Goal: Transaction & Acquisition: Purchase product/service

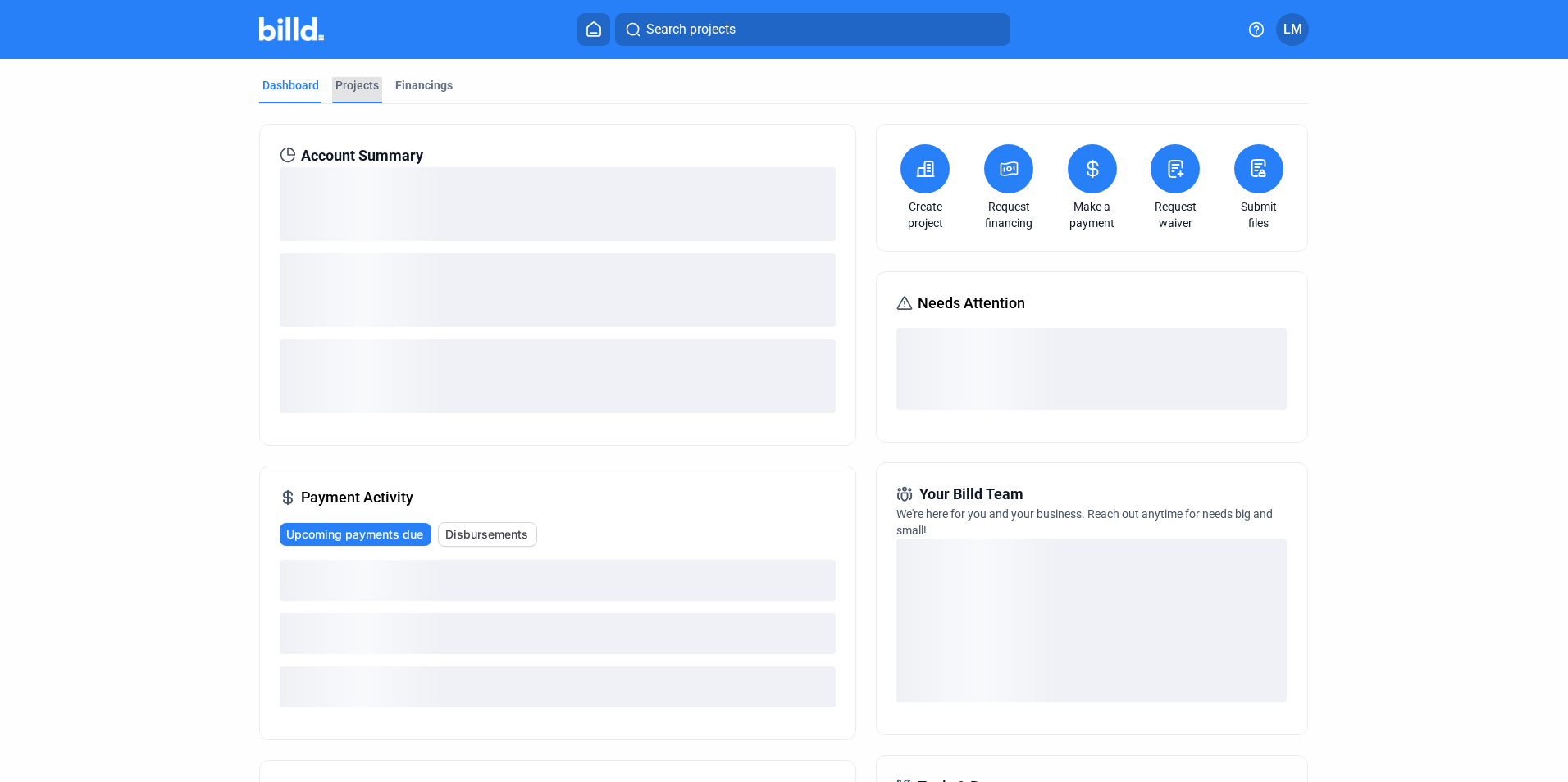
click at [359, 90] on div "Projects" at bounding box center [358, 85] width 44 height 16
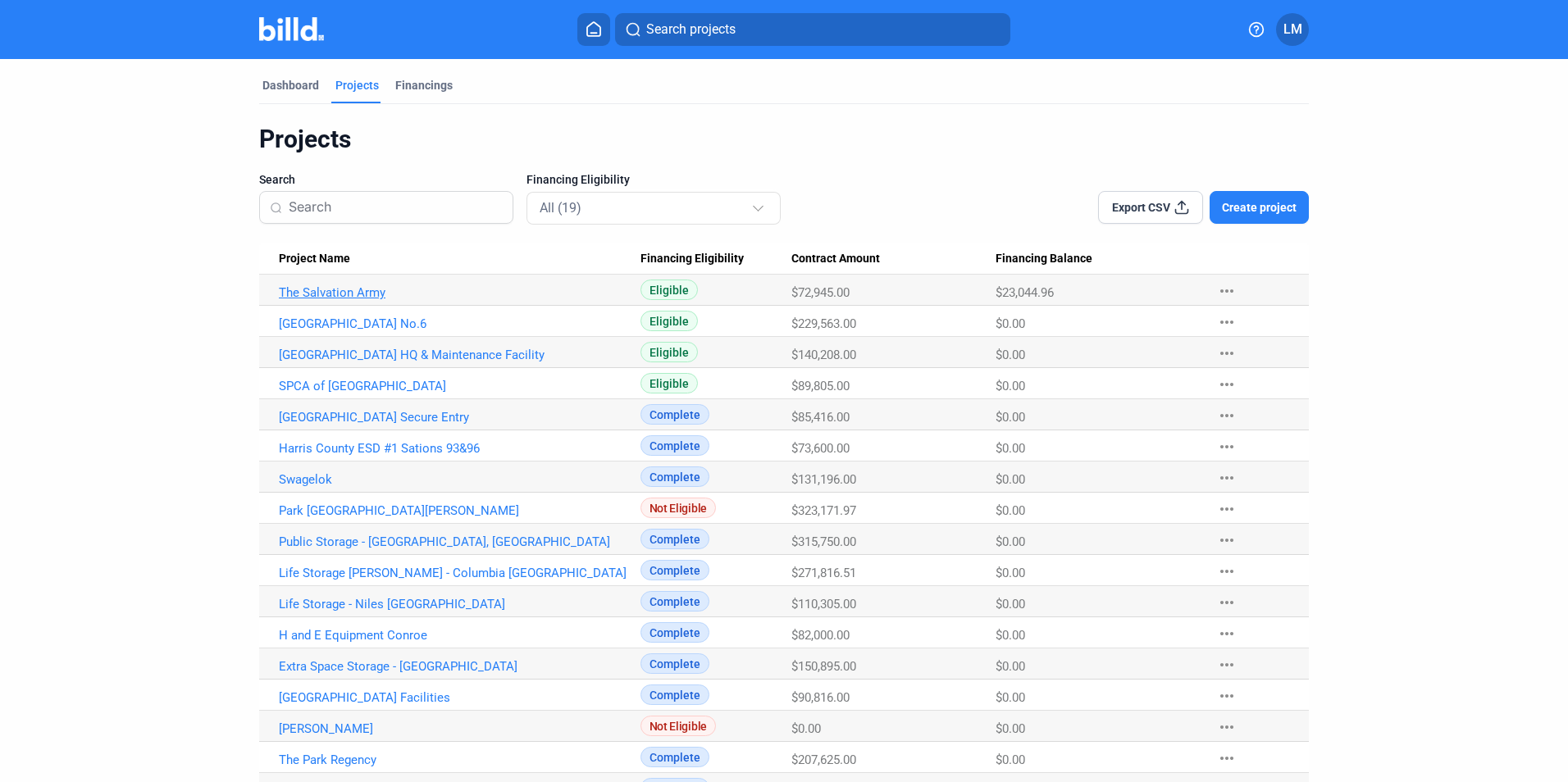
click at [351, 293] on link "The Salvation Army" at bounding box center [459, 292] width 361 height 15
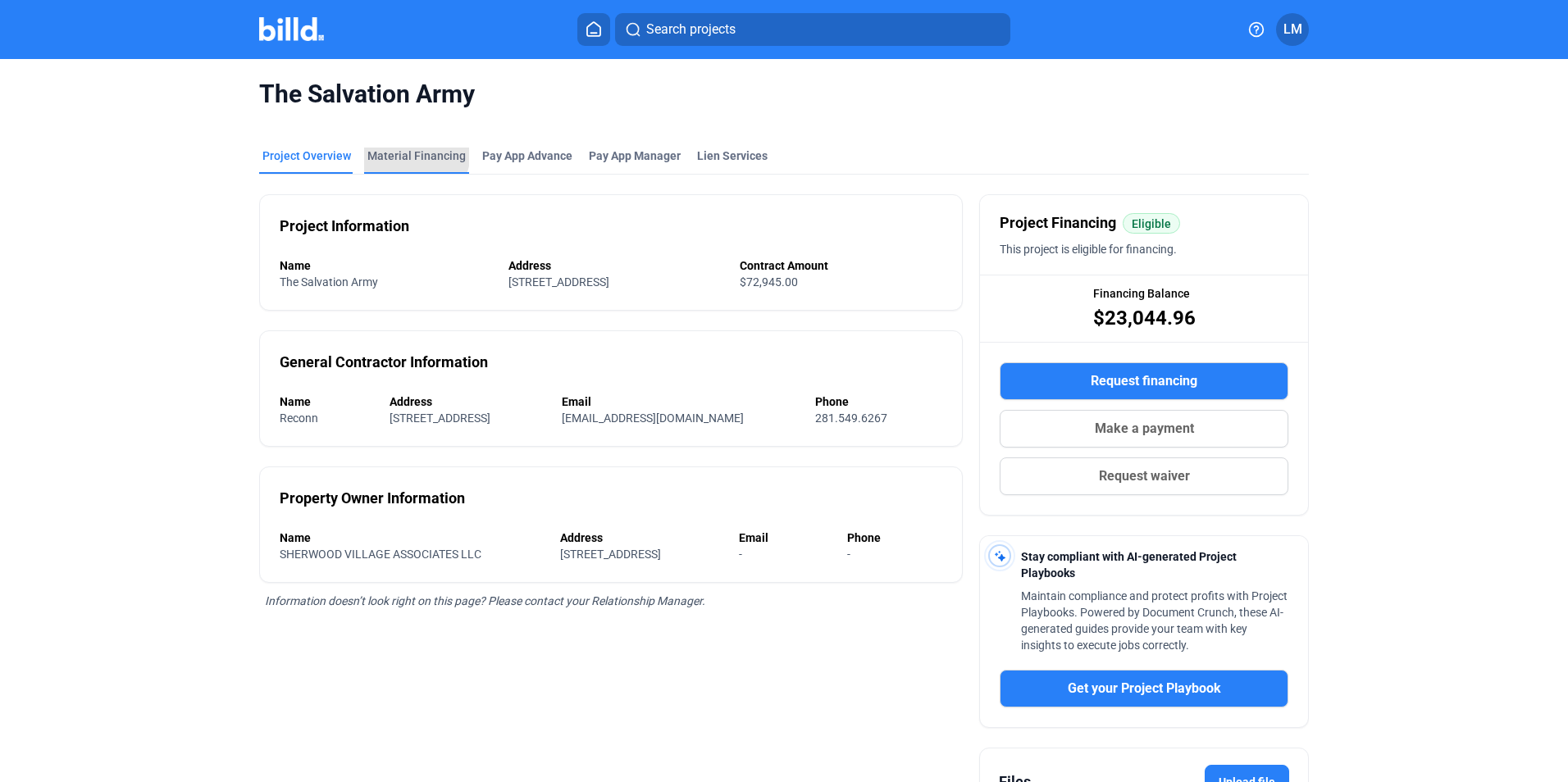
click at [405, 152] on div "Material Financing" at bounding box center [416, 156] width 98 height 16
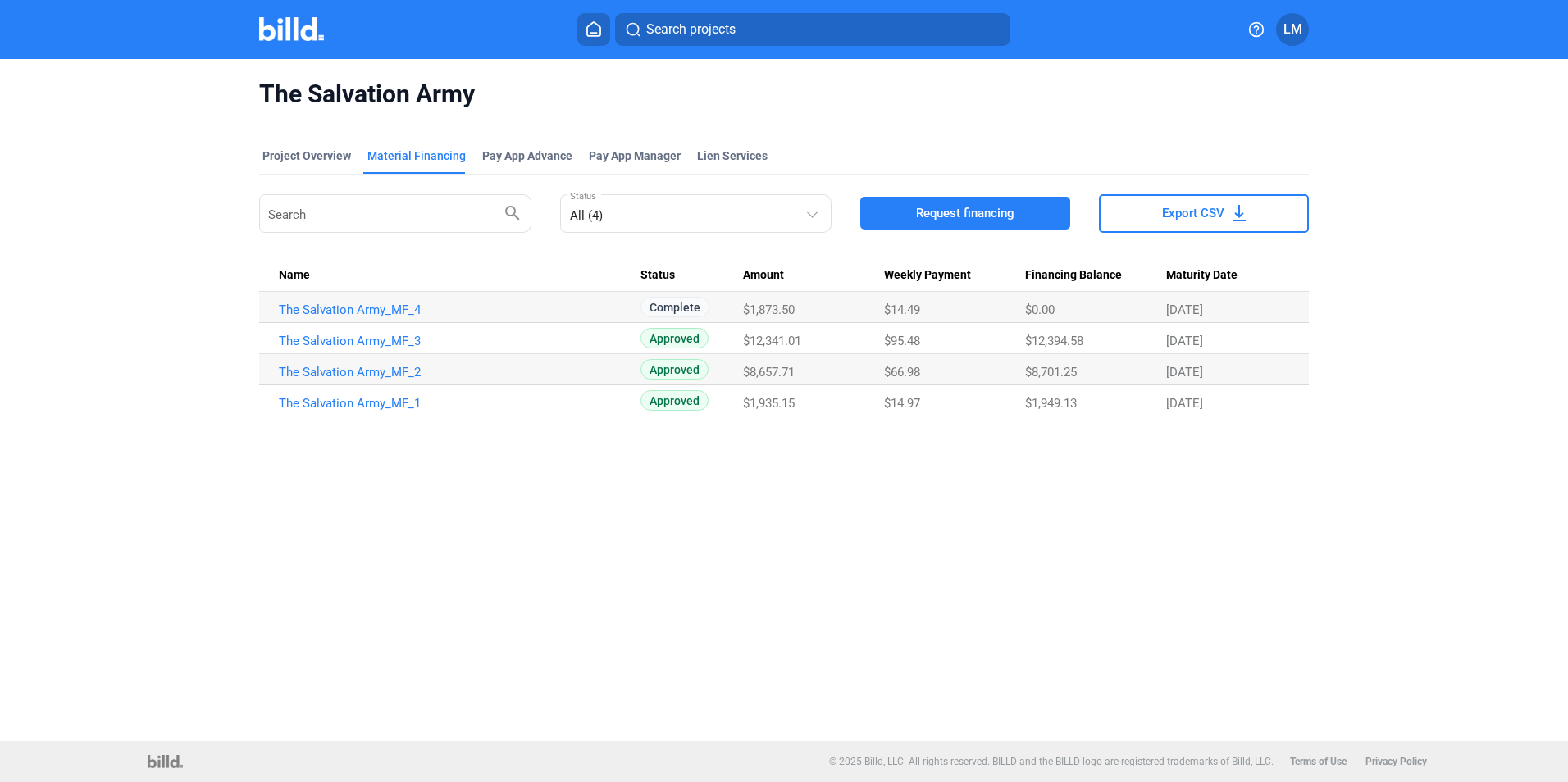
drag, startPoint x: 732, startPoint y: 401, endPoint x: 804, endPoint y: 411, distance: 72.7
click at [805, 410] on tr "The Salvation Army_MF_1 Approved $1,935.15 $14.97 $1,949.13 10/22/25" at bounding box center [784, 401] width 1050 height 31
drag, startPoint x: 804, startPoint y: 411, endPoint x: 795, endPoint y: 378, distance: 34.2
click at [796, 378] on tr "The Salvation Army_MF_2 Approved $8,657.71 $66.98 $8,701.25 10/24/25" at bounding box center [784, 369] width 1050 height 31
drag, startPoint x: 795, startPoint y: 378, endPoint x: 799, endPoint y: 347, distance: 31.3
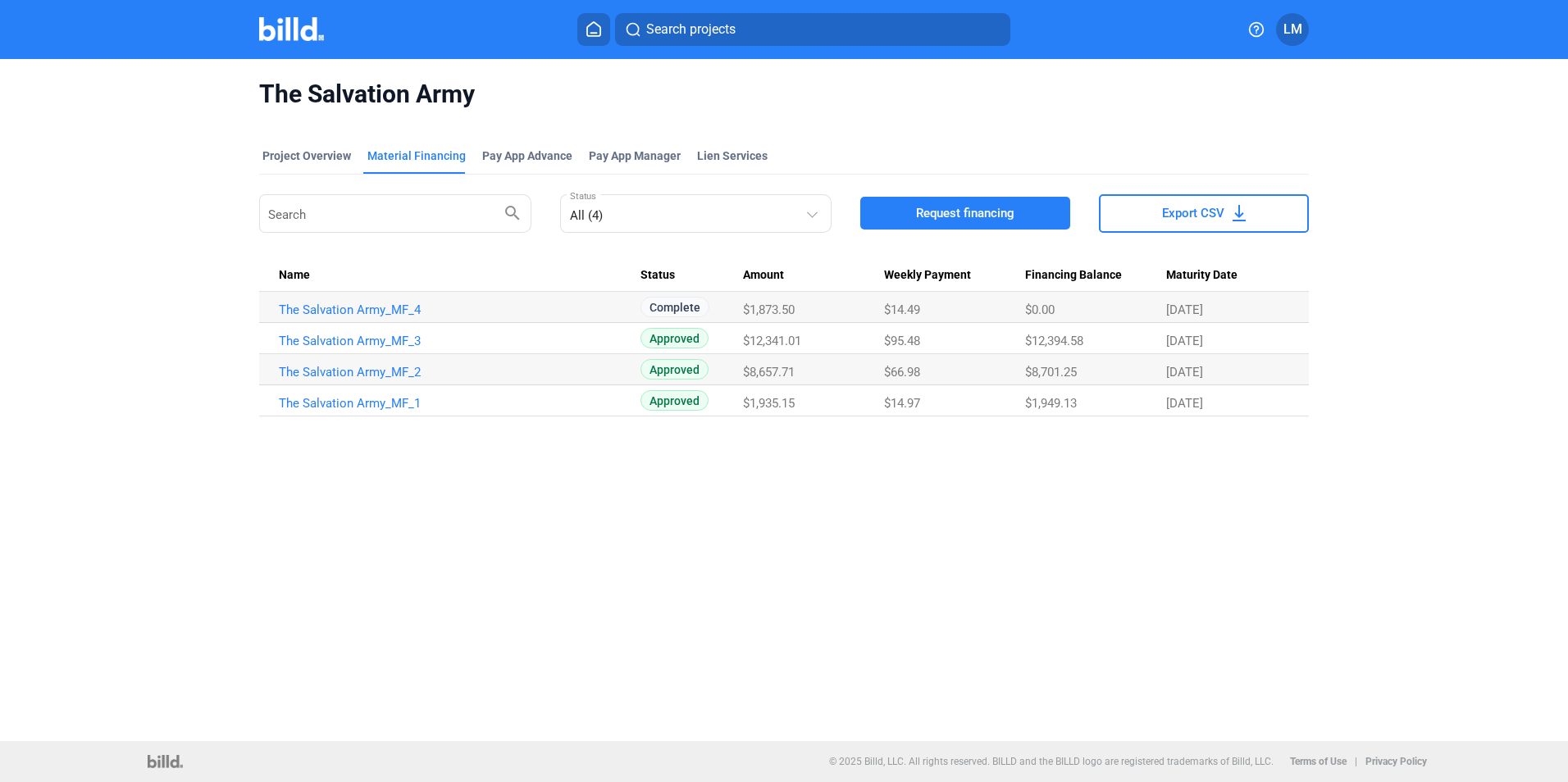
click at [799, 347] on tr "The Salvation Army_MF_3 Approved $12,341.01 $95.48 $12,394.58 10/22/25" at bounding box center [784, 338] width 1050 height 31
click at [322, 151] on div "Project Overview" at bounding box center [307, 156] width 89 height 16
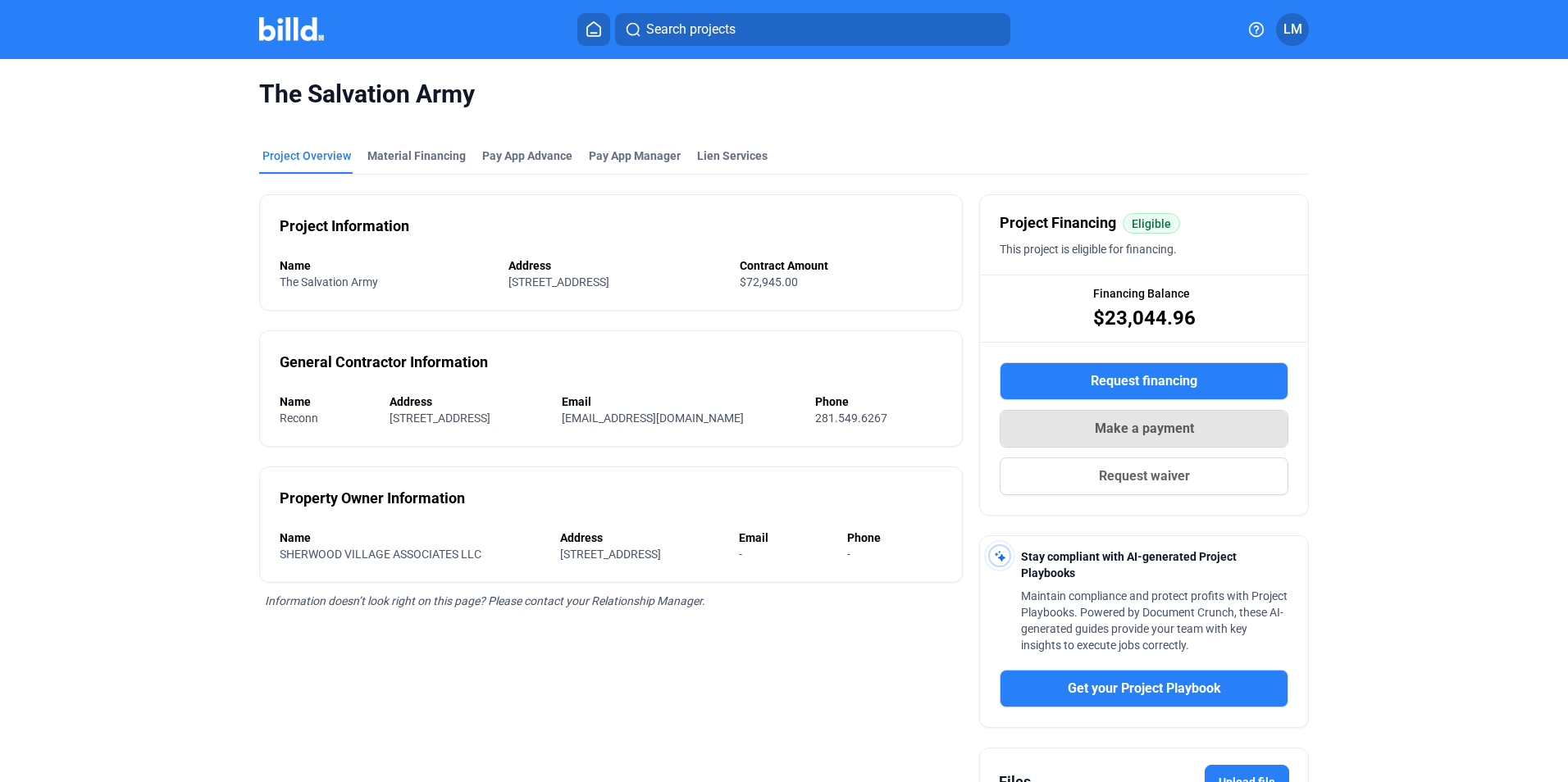
click at [1051, 432] on button "Make a payment" at bounding box center [1143, 429] width 289 height 38
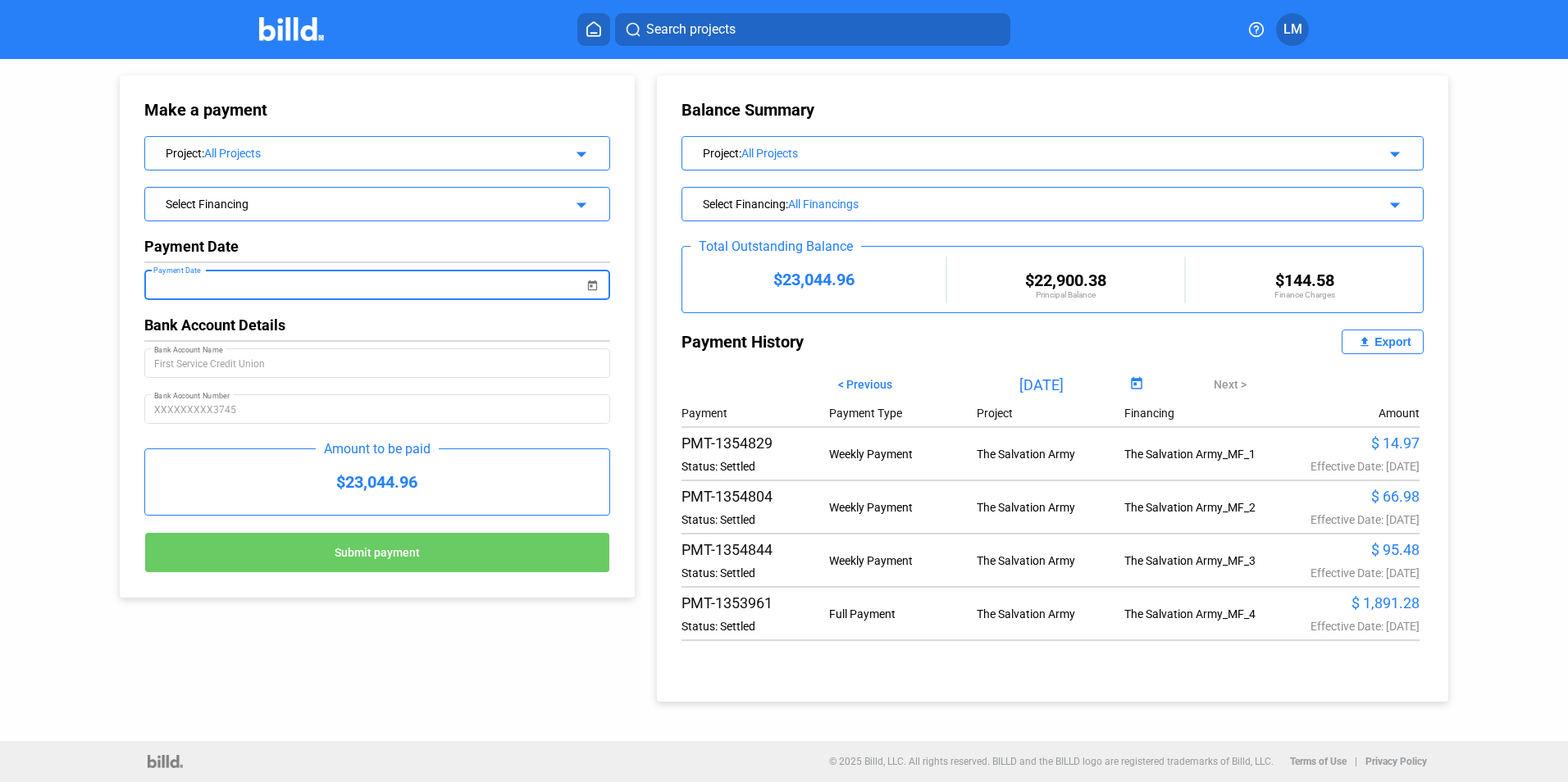
click at [260, 290] on input "Payment Date" at bounding box center [369, 286] width 430 height 20
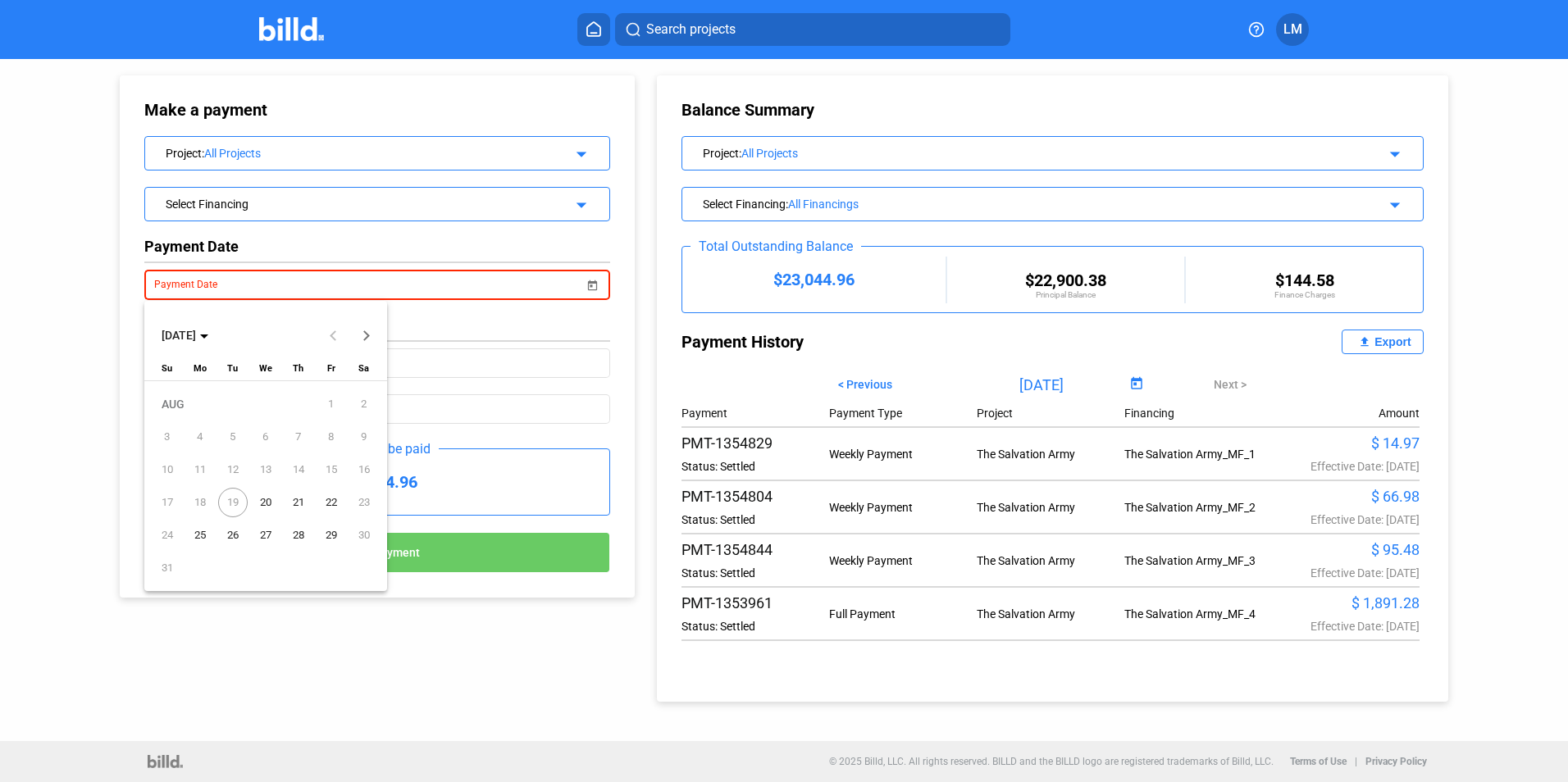
click at [290, 203] on div at bounding box center [784, 391] width 1568 height 782
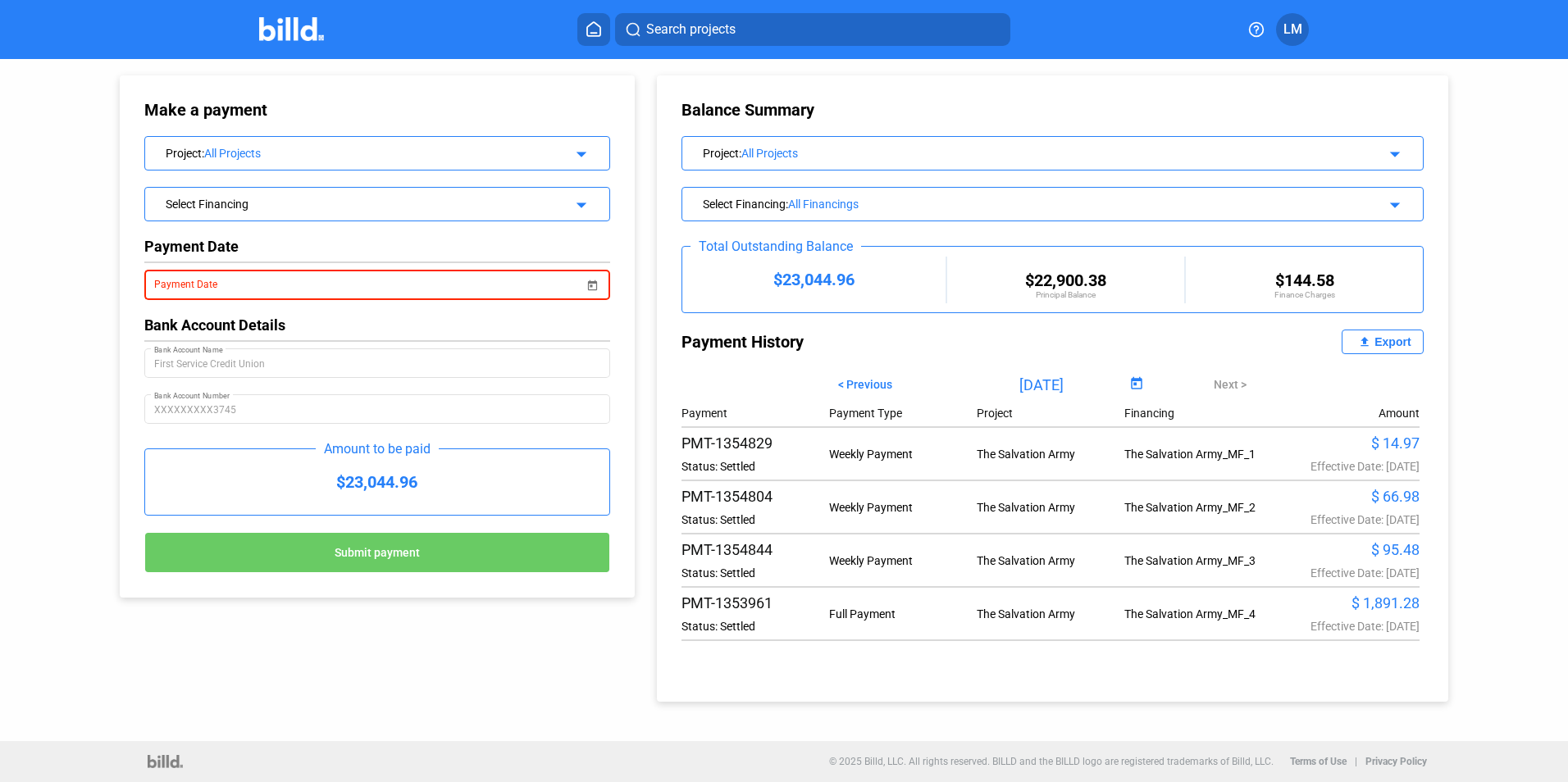
click at [332, 148] on div "All Projects" at bounding box center [376, 153] width 343 height 13
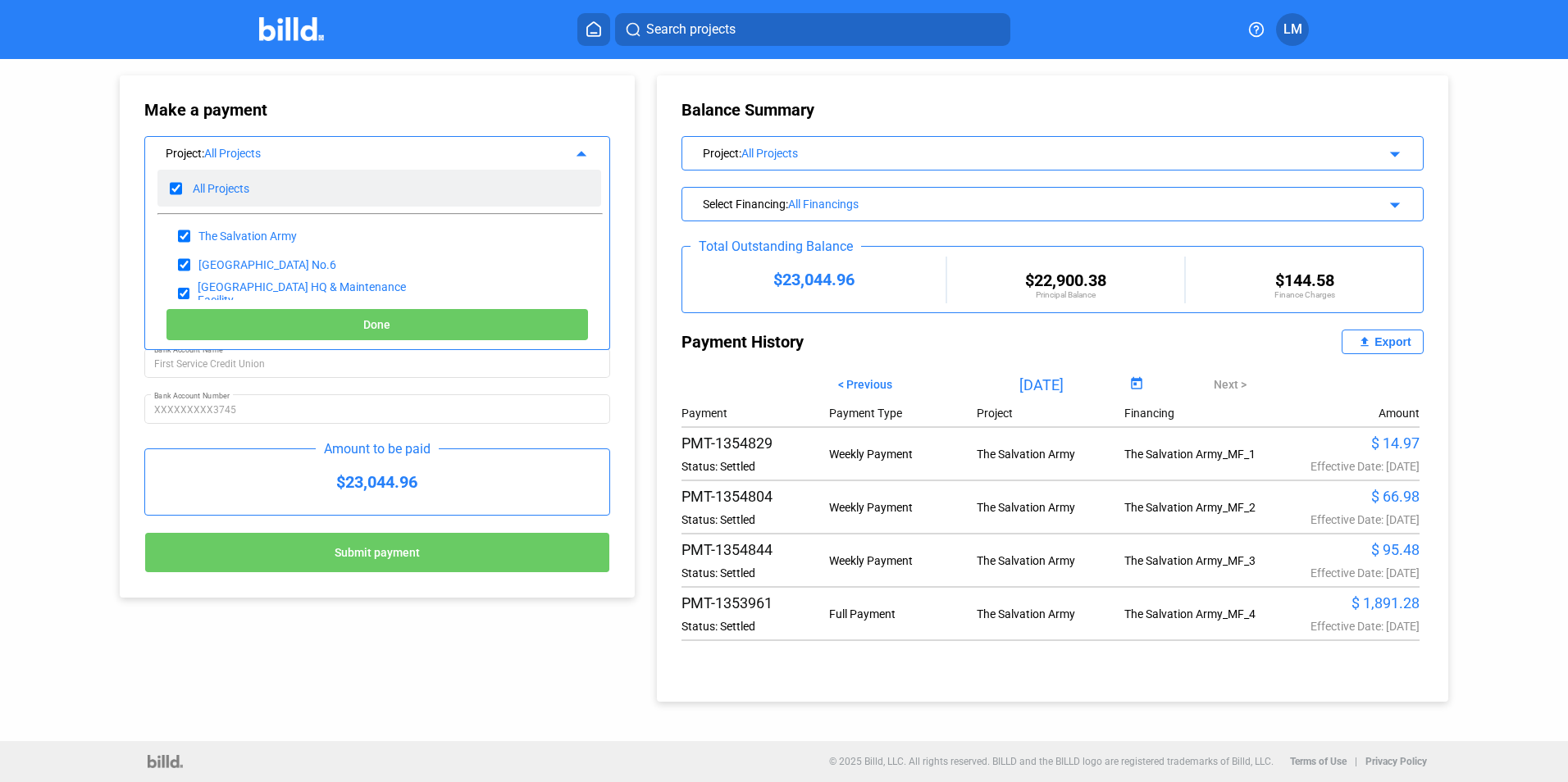
click at [180, 191] on input "checkbox" at bounding box center [176, 188] width 13 height 24
checkbox input "false"
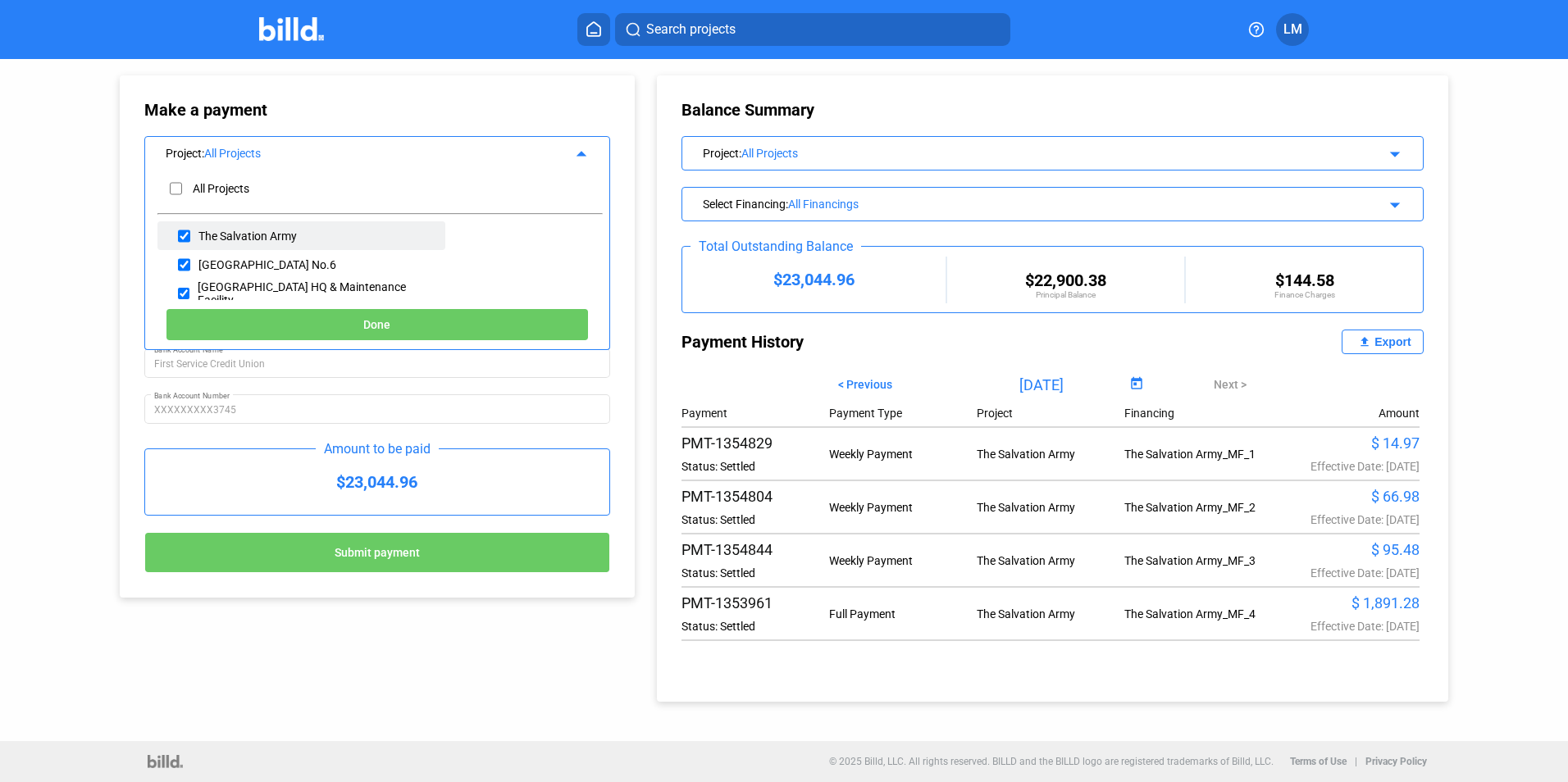
click at [191, 234] on div "The Salvation Army" at bounding box center [301, 236] width 289 height 29
click at [185, 234] on input "checkbox" at bounding box center [184, 236] width 13 height 24
checkbox input "true"
click at [312, 323] on button "Done" at bounding box center [377, 325] width 423 height 33
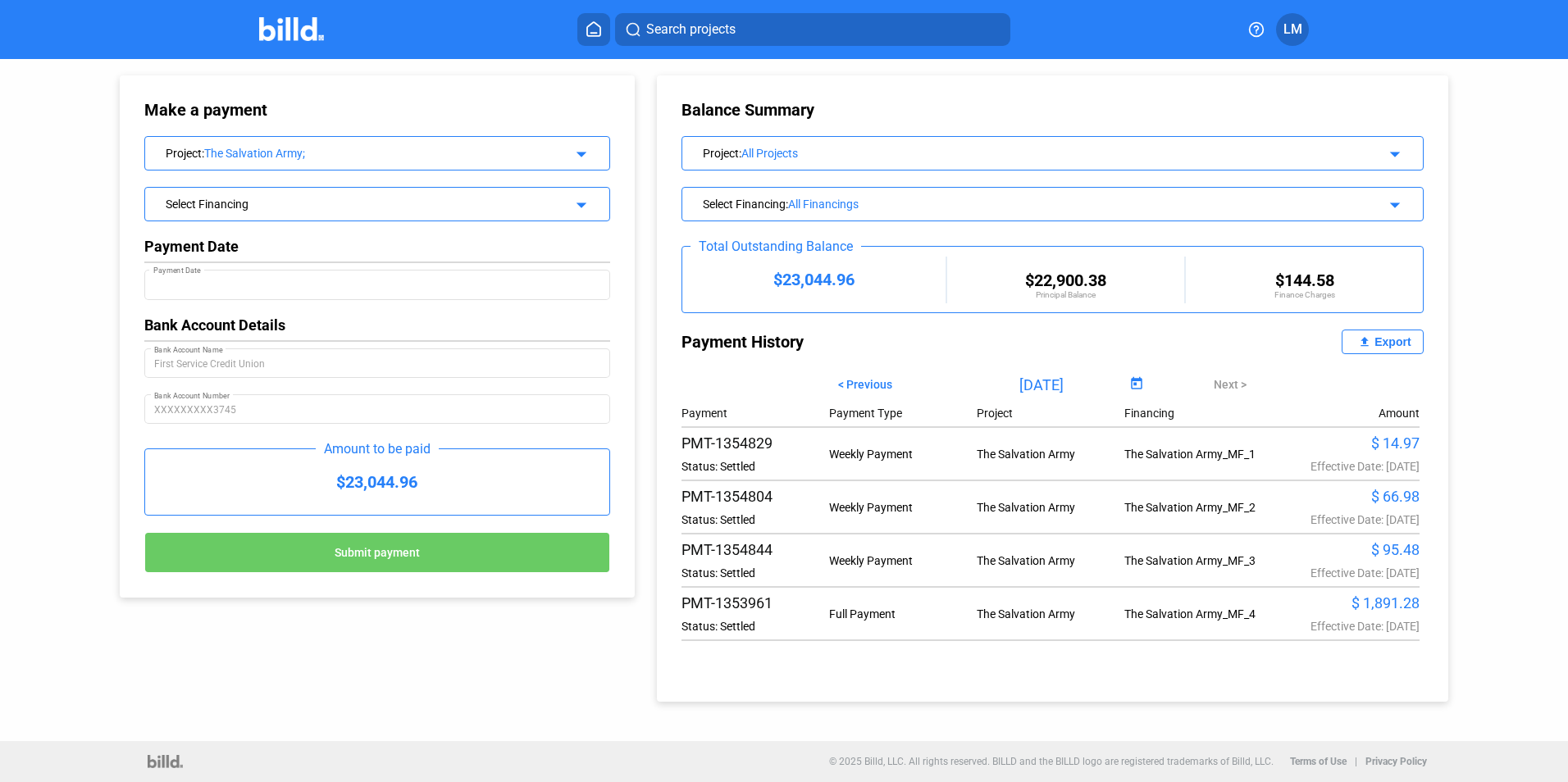
click at [242, 205] on div "Select Financing" at bounding box center [357, 202] width 381 height 16
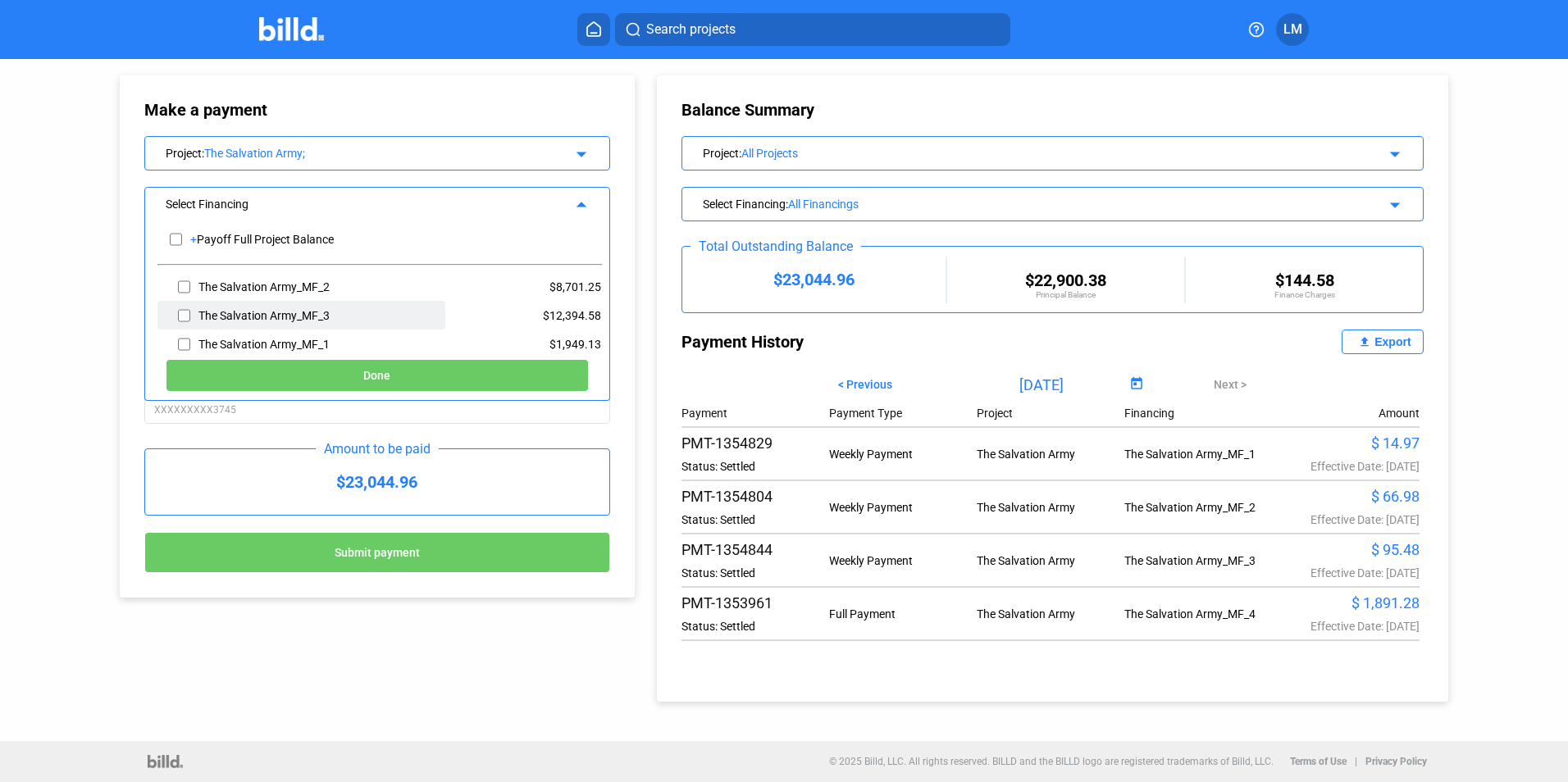
click at [188, 317] on input "checkbox" at bounding box center [184, 315] width 13 height 24
checkbox input "true"
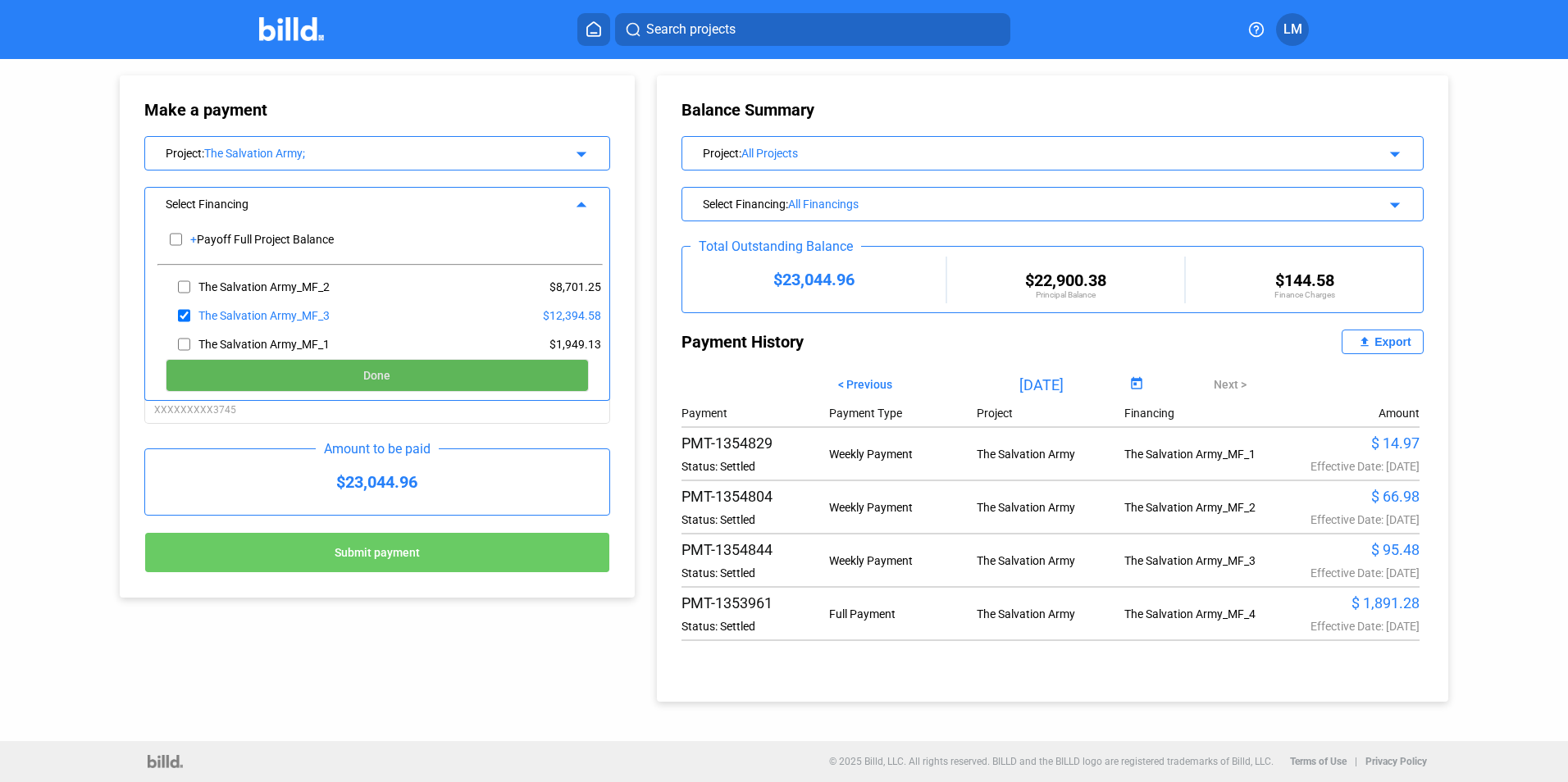
click at [287, 368] on button "Done" at bounding box center [377, 376] width 423 height 33
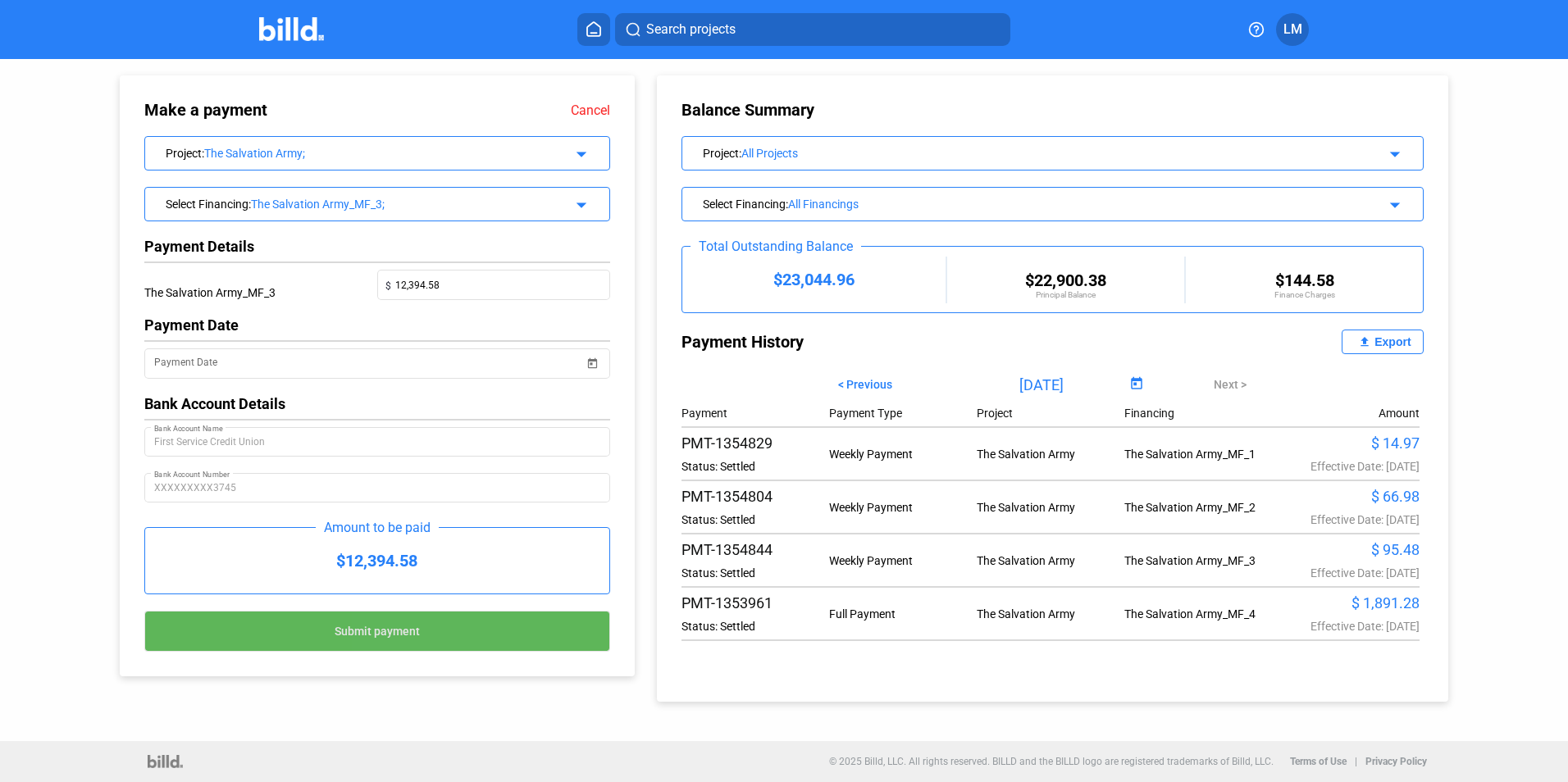
click at [394, 638] on span "Submit payment" at bounding box center [377, 631] width 85 height 13
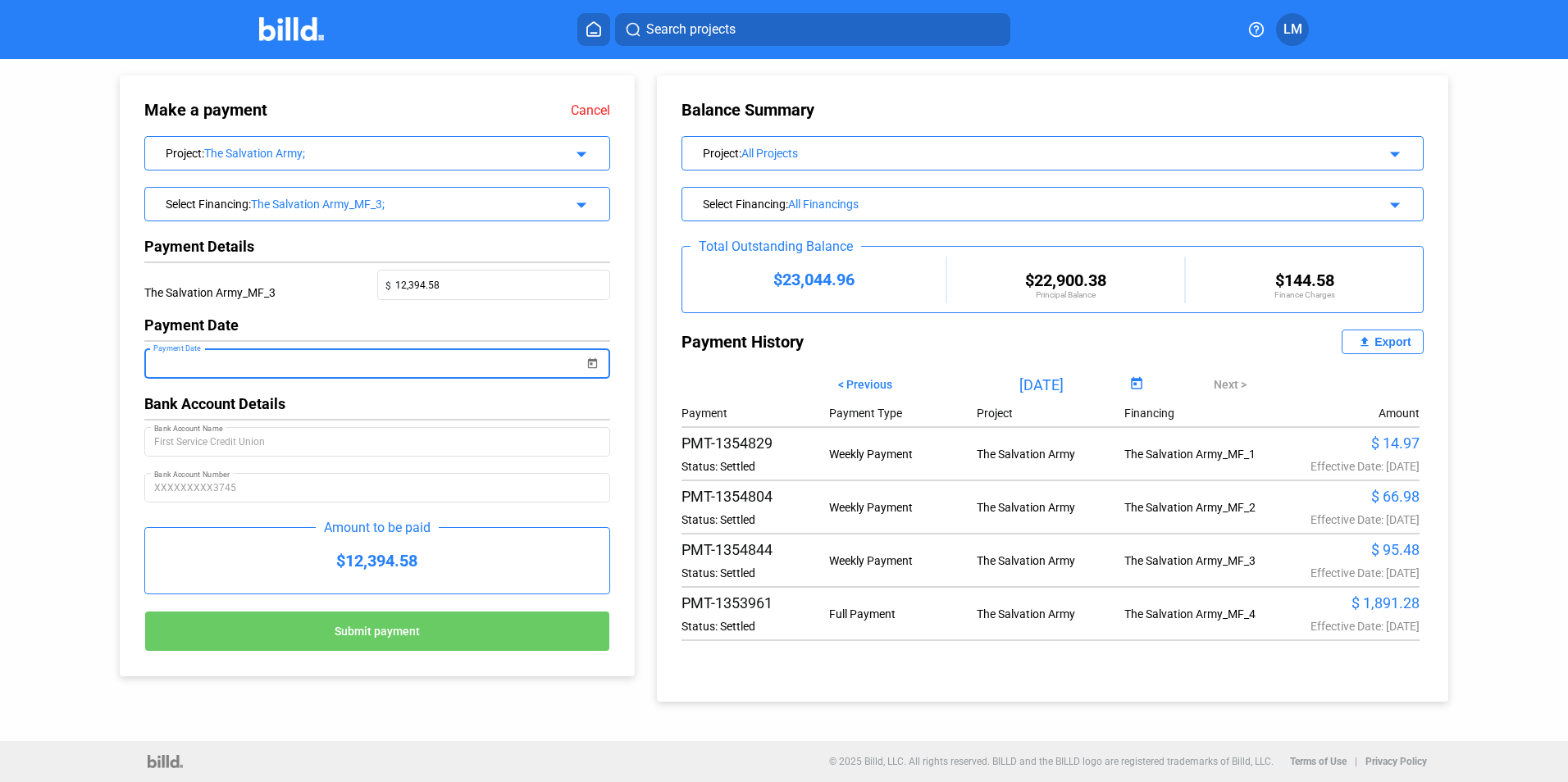
click at [350, 373] on input "Payment Date" at bounding box center [369, 364] width 430 height 20
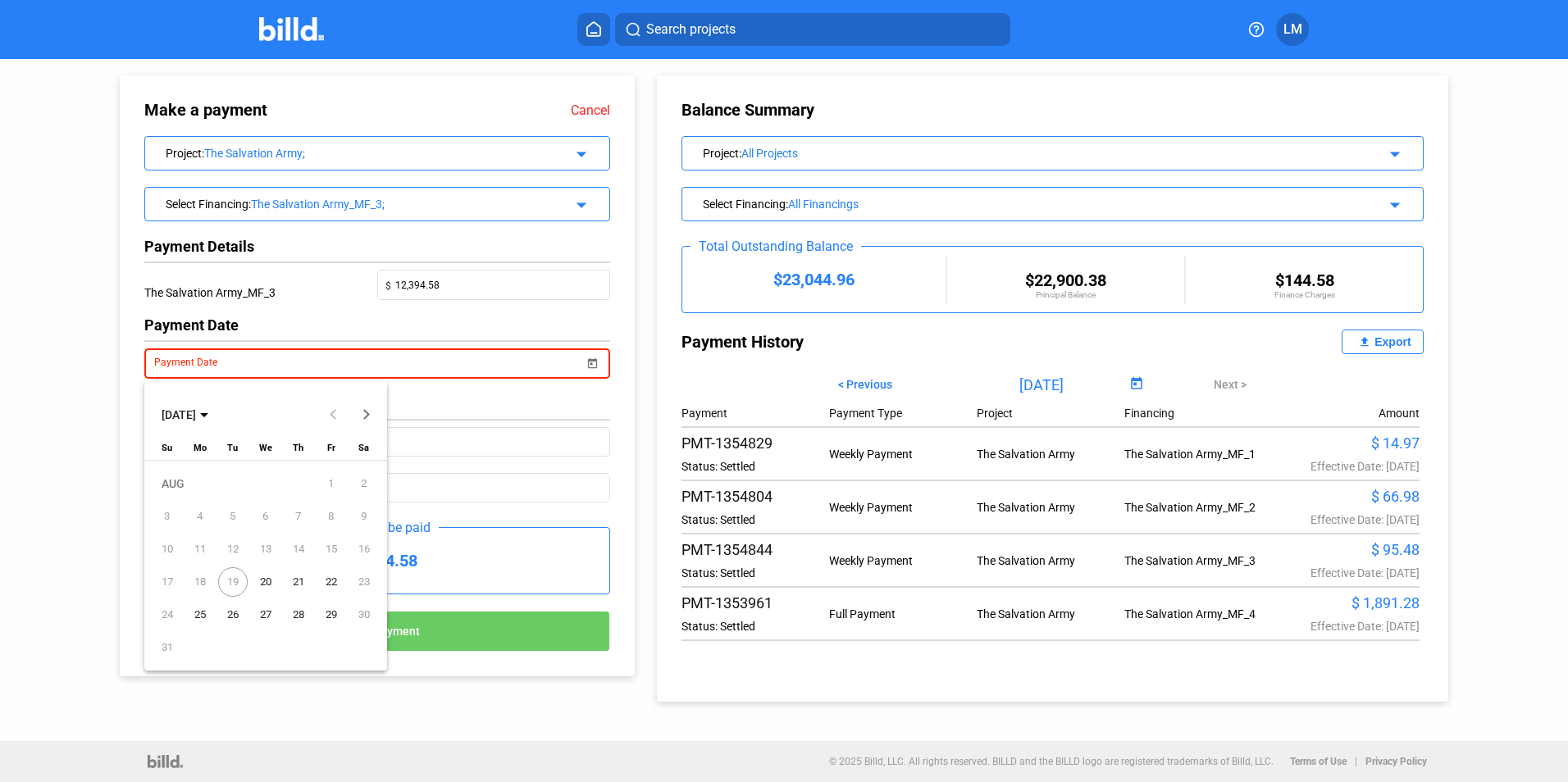
click at [268, 580] on span "20" at bounding box center [266, 582] width 30 height 30
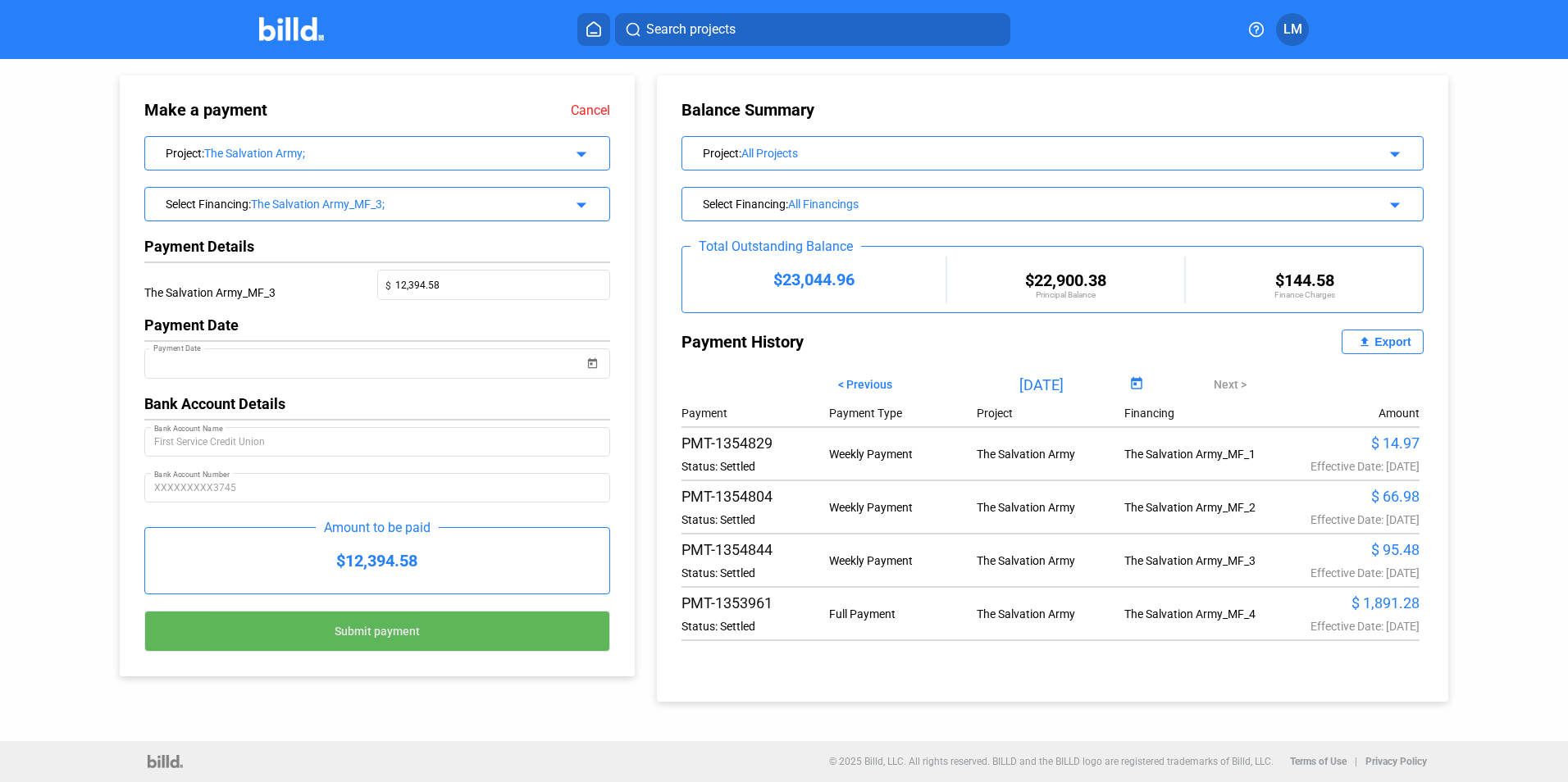
click at [306, 637] on button "Submit payment" at bounding box center [377, 630] width 466 height 41
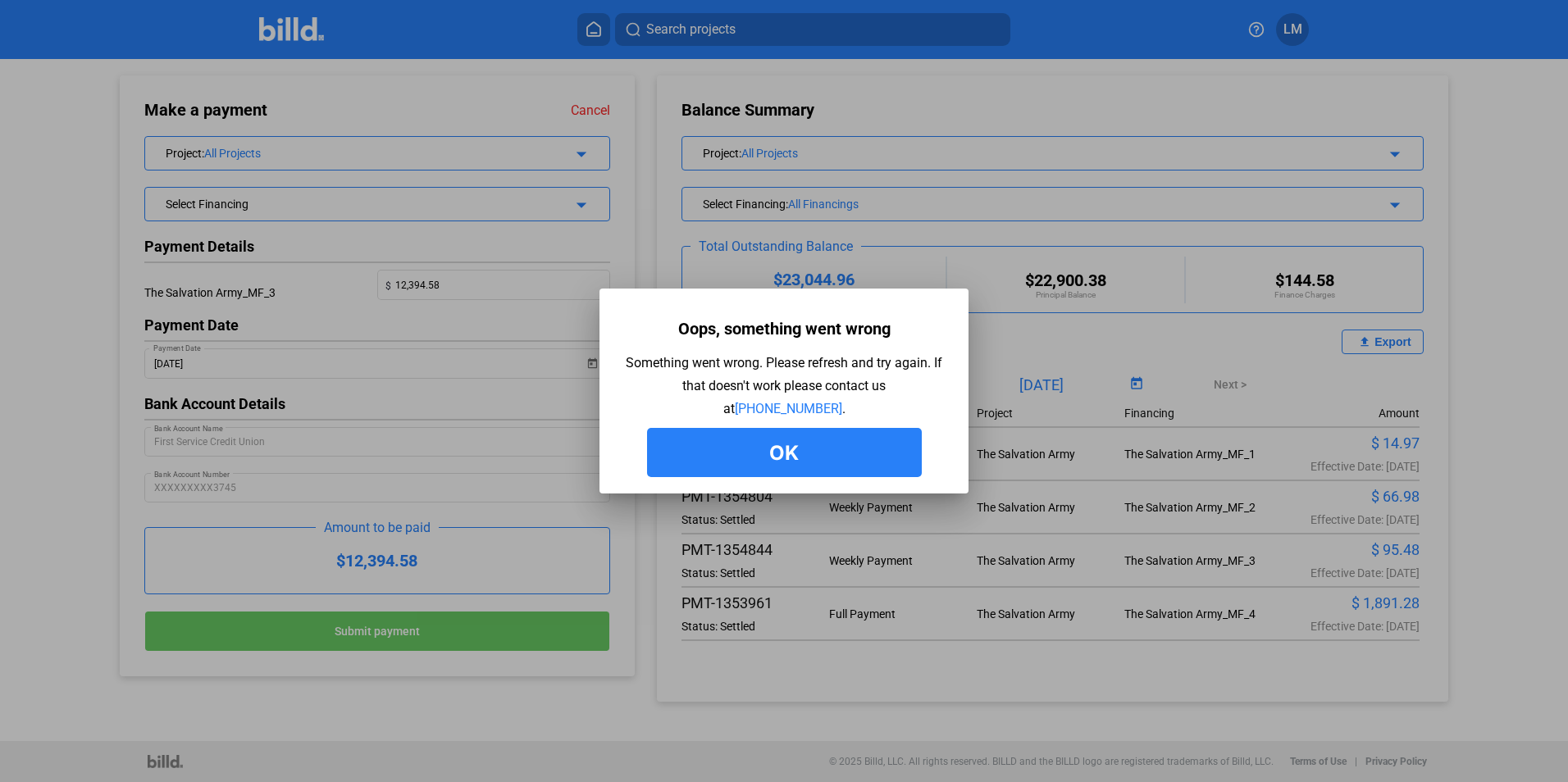
click at [681, 457] on button "Ok" at bounding box center [784, 453] width 275 height 49
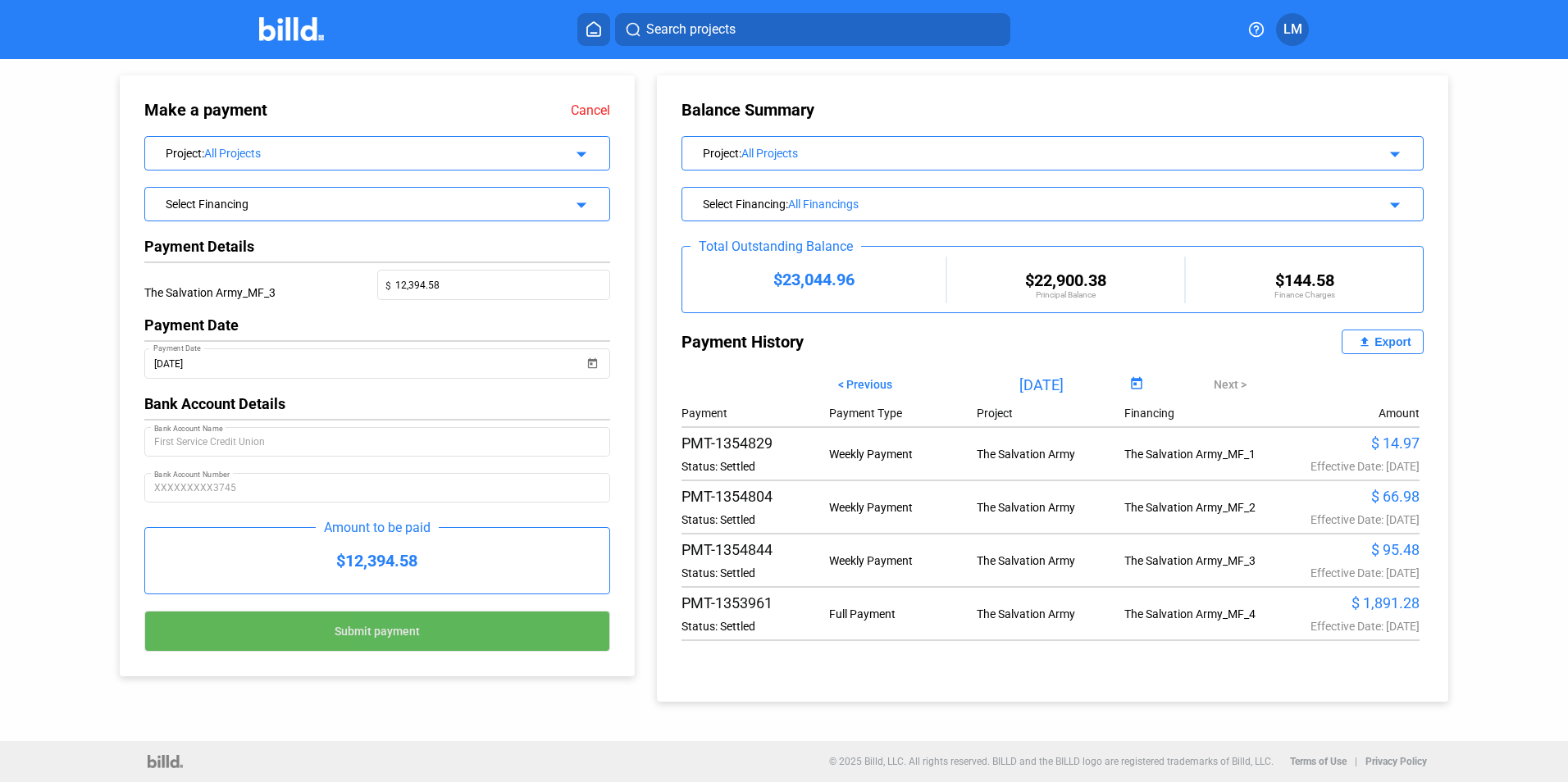
click at [413, 632] on span "Submit payment" at bounding box center [377, 631] width 85 height 13
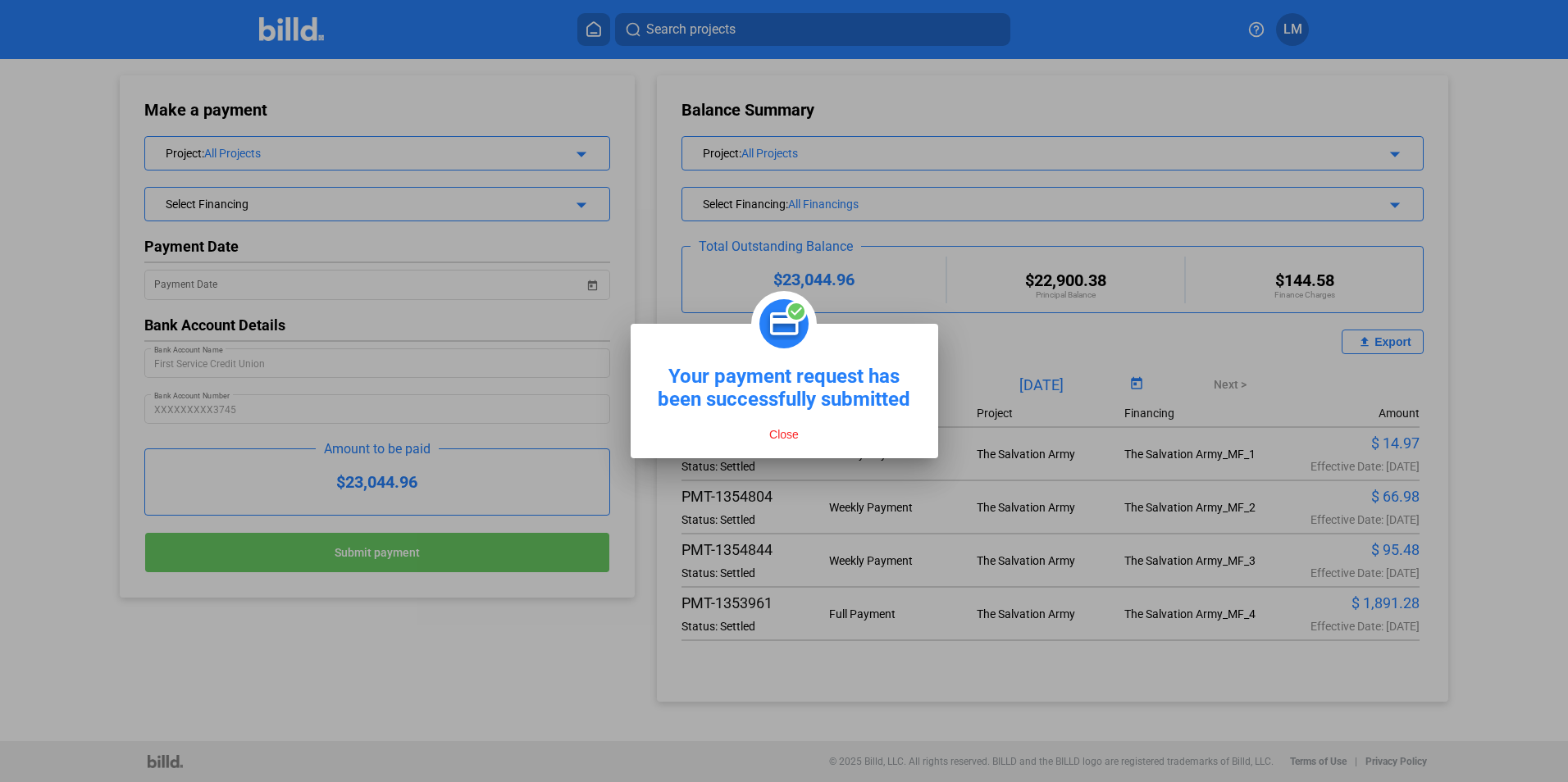
click at [779, 438] on button "Close" at bounding box center [783, 435] width 39 height 15
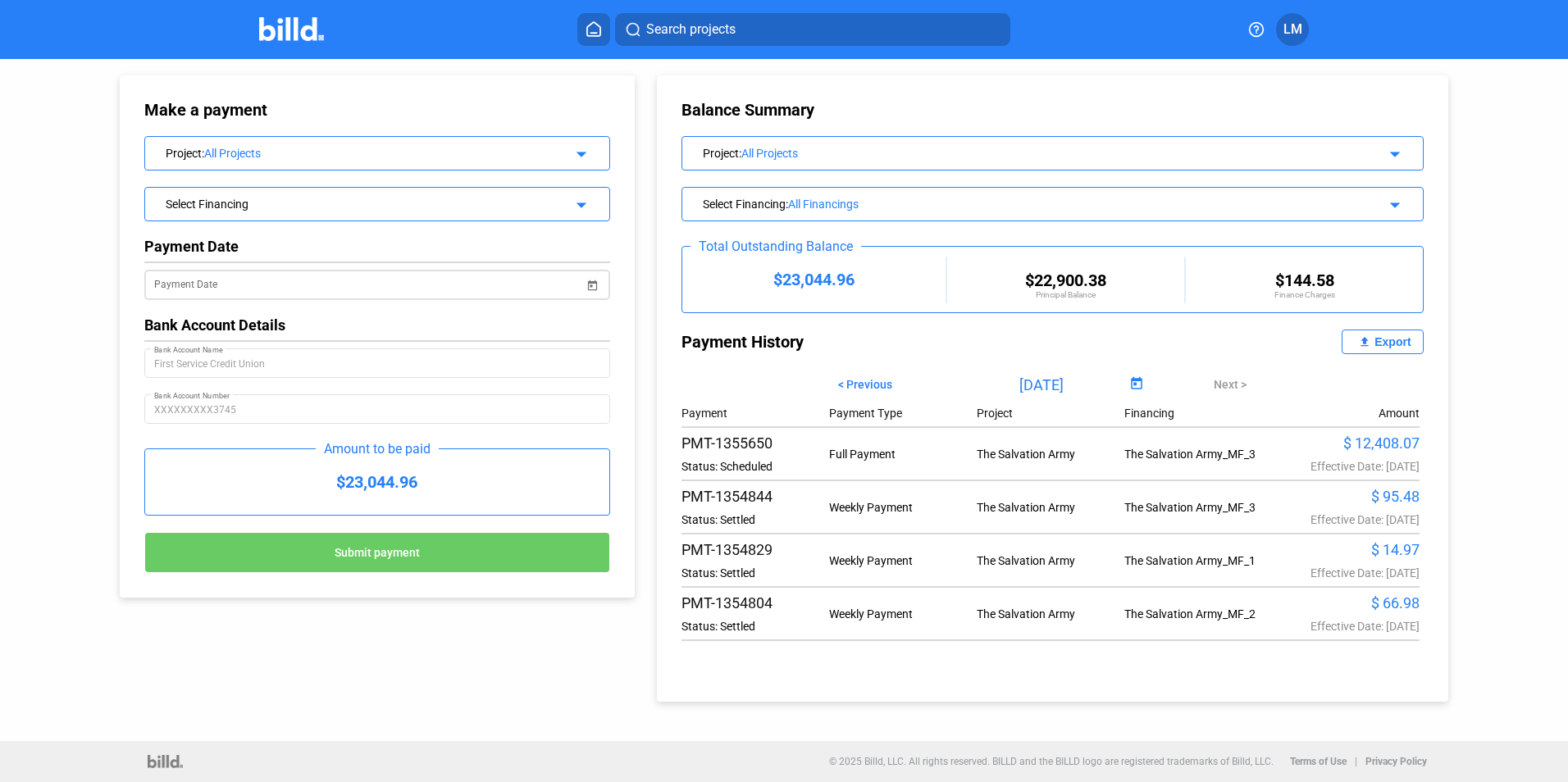
click at [282, 284] on input "Payment Date" at bounding box center [369, 286] width 430 height 20
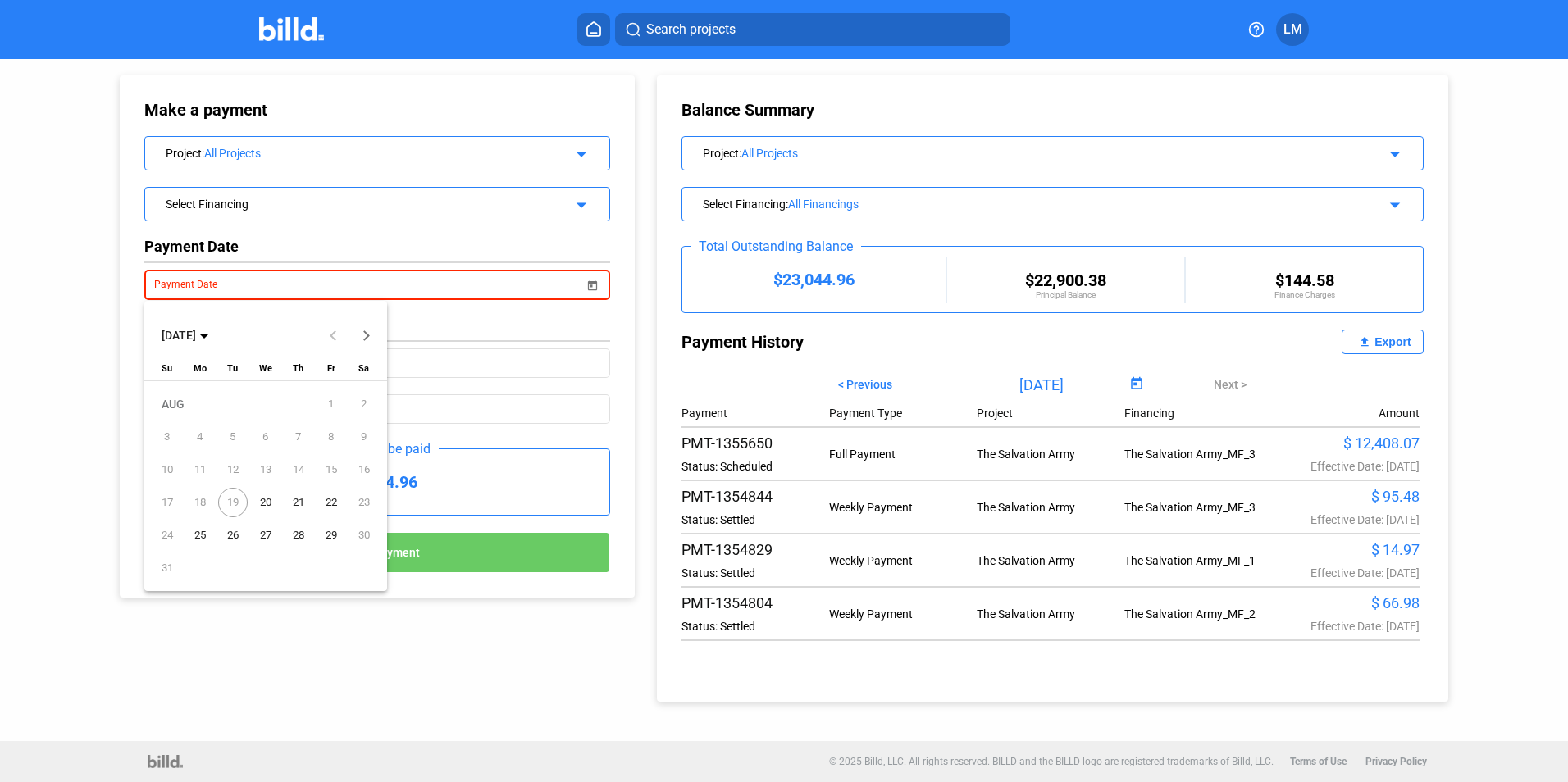
click at [267, 504] on span "20" at bounding box center [266, 503] width 30 height 30
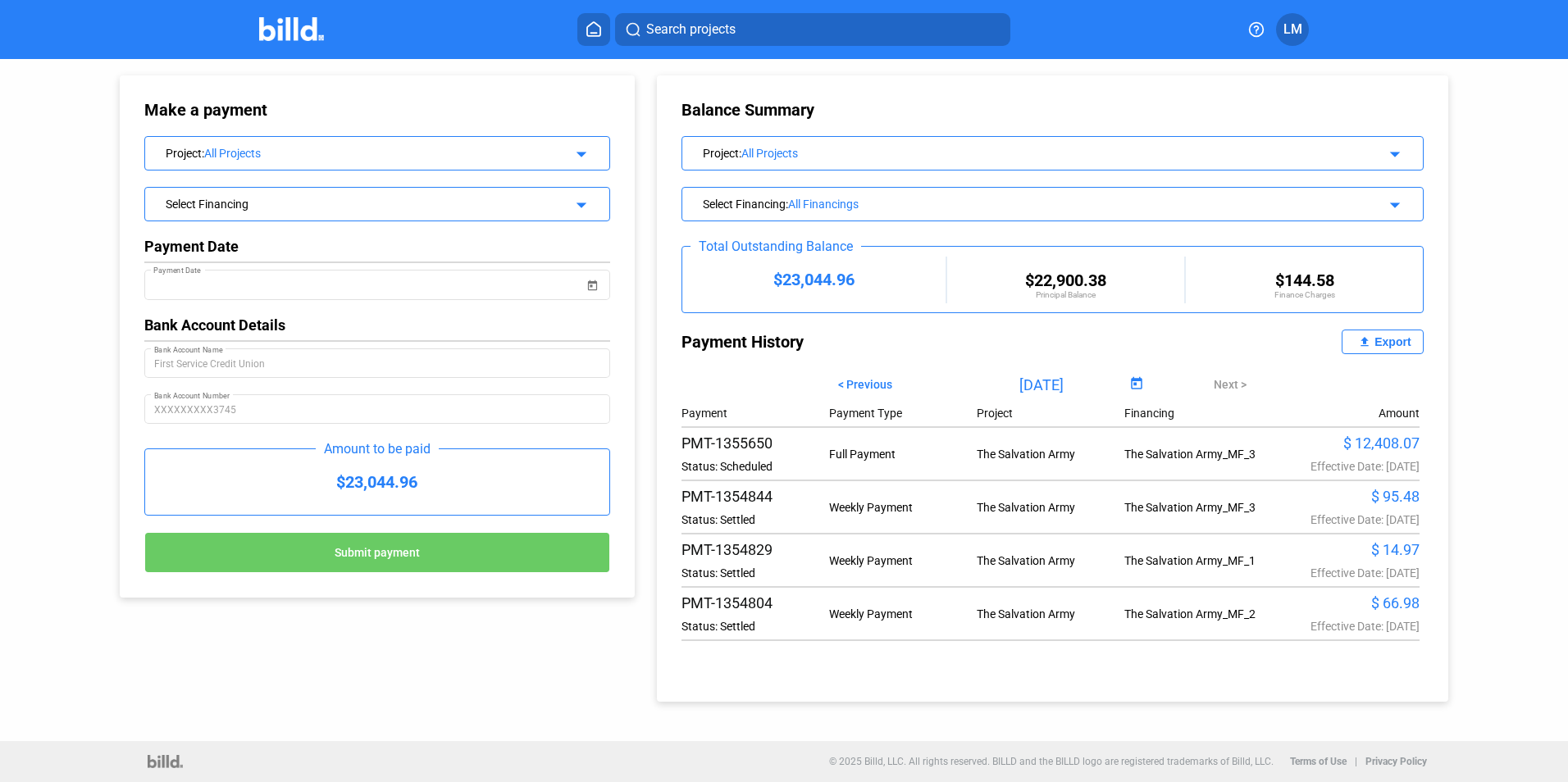
drag, startPoint x: 342, startPoint y: 481, endPoint x: 434, endPoint y: 482, distance: 92.0
click at [434, 482] on div "$23,044.96" at bounding box center [377, 482] width 464 height 65
drag, startPoint x: 434, startPoint y: 482, endPoint x: 500, endPoint y: 481, distance: 66.0
click at [500, 481] on div "$23,044.96" at bounding box center [377, 482] width 464 height 65
click at [370, 200] on div "Select Financing" at bounding box center [357, 202] width 381 height 16
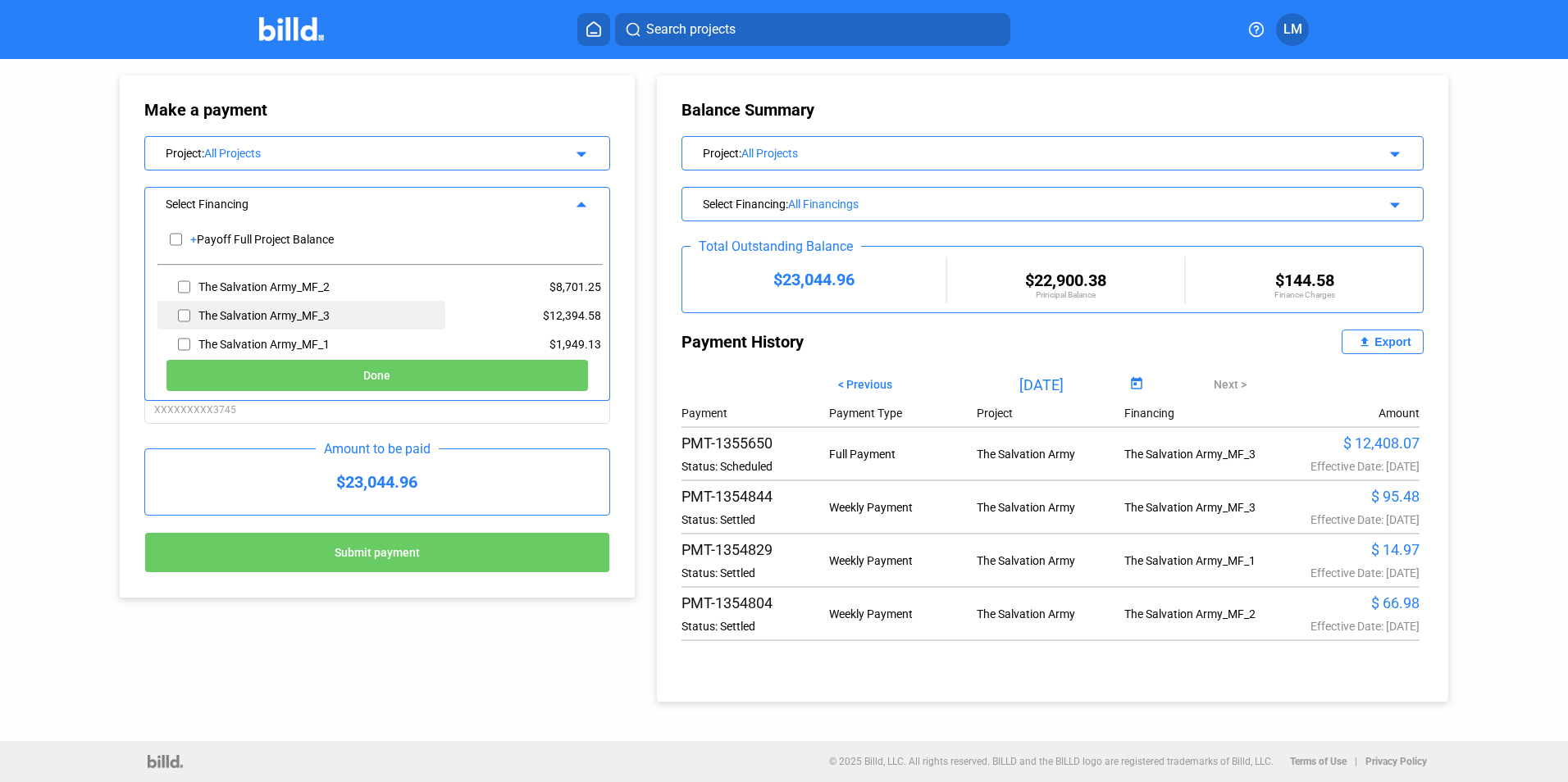
click at [189, 314] on input "checkbox" at bounding box center [184, 315] width 13 height 24
checkbox input "true"
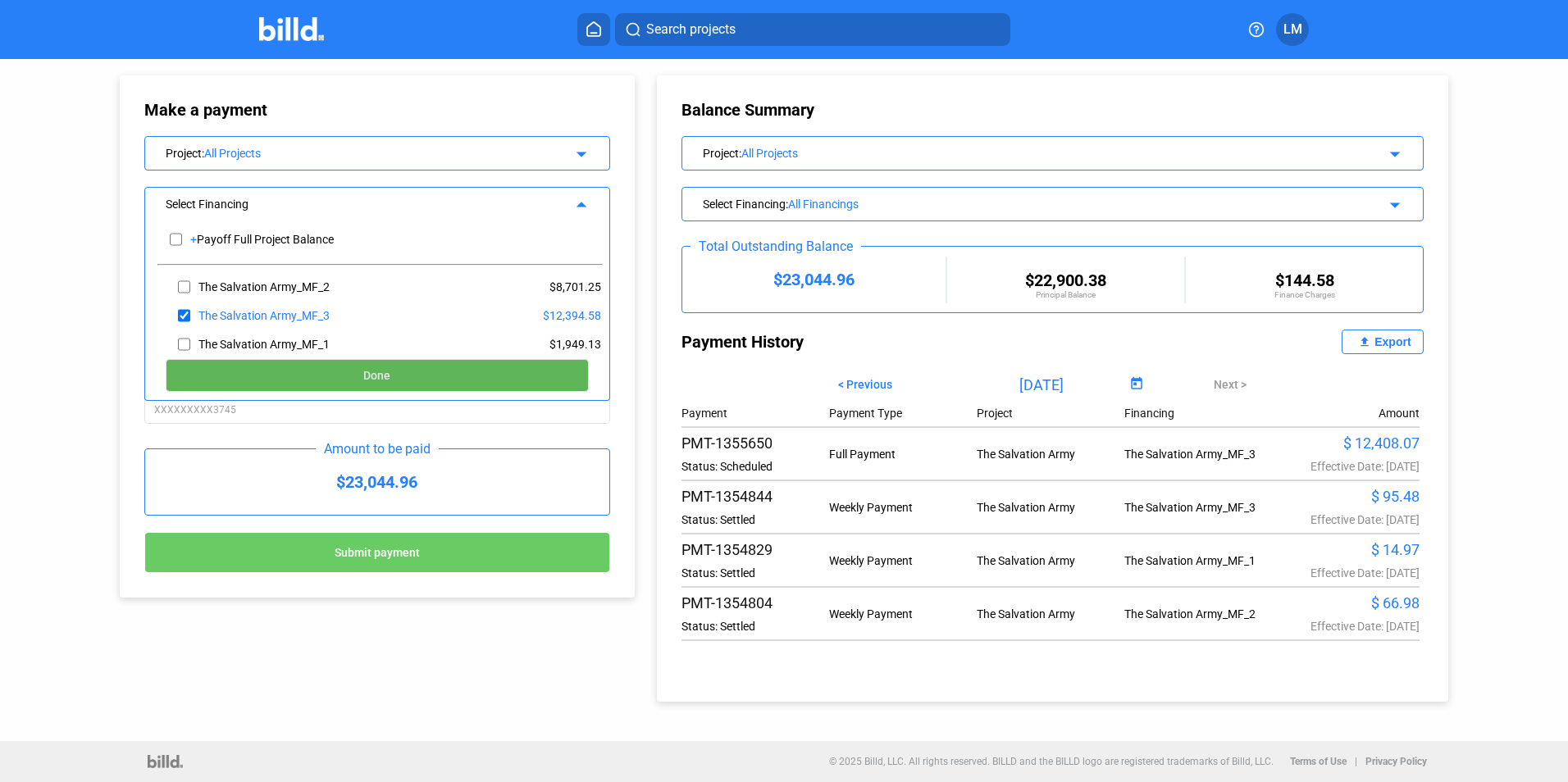
click at [206, 367] on button "Done" at bounding box center [377, 376] width 423 height 33
